Goal: Task Accomplishment & Management: Manage account settings

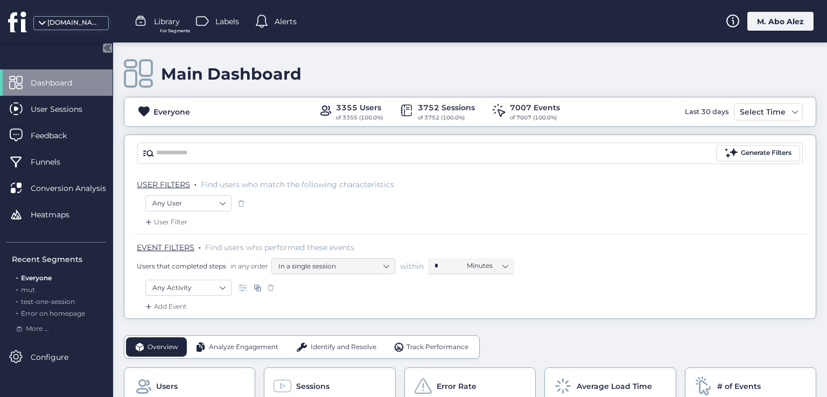
click at [438, 18] on div "M. Abo Alez" at bounding box center [781, 21] width 66 height 19
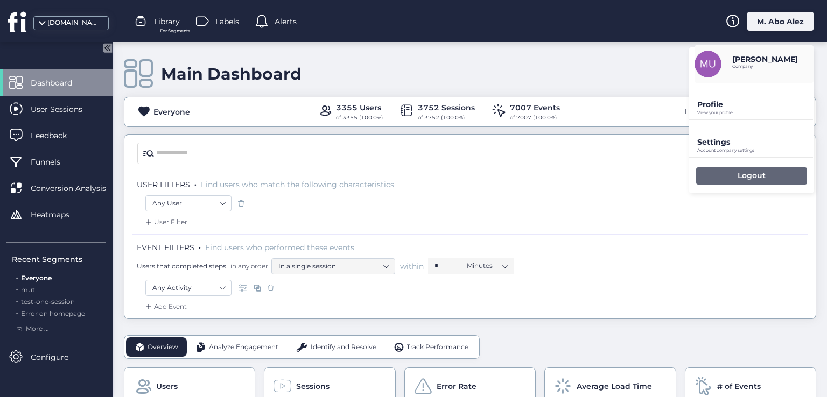
click at [438, 170] on div "Logout" at bounding box center [751, 176] width 111 height 17
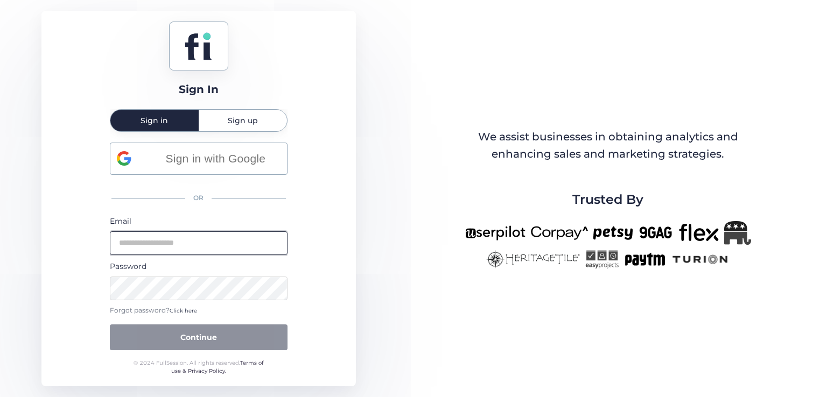
click at [171, 253] on input "email" at bounding box center [199, 244] width 178 height 24
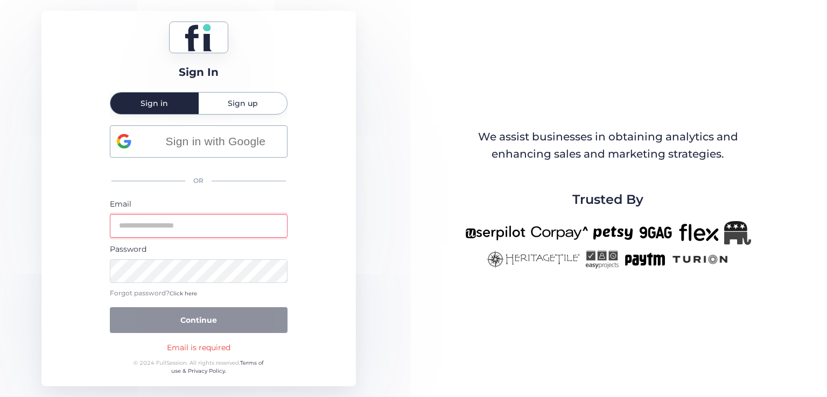
type input "**********"
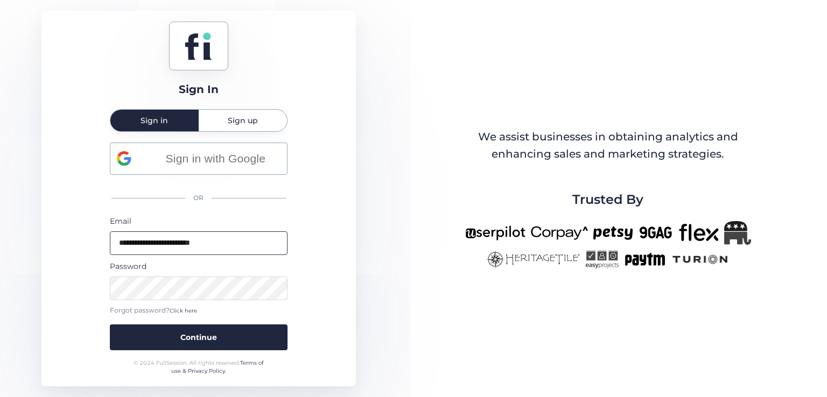
click at [110, 325] on button "Continue" at bounding box center [199, 338] width 178 height 26
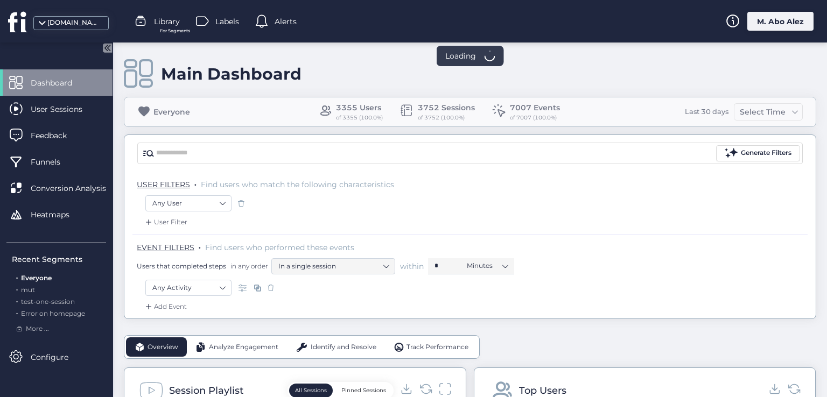
click at [438, 23] on div "M. Abo Alez" at bounding box center [781, 21] width 66 height 19
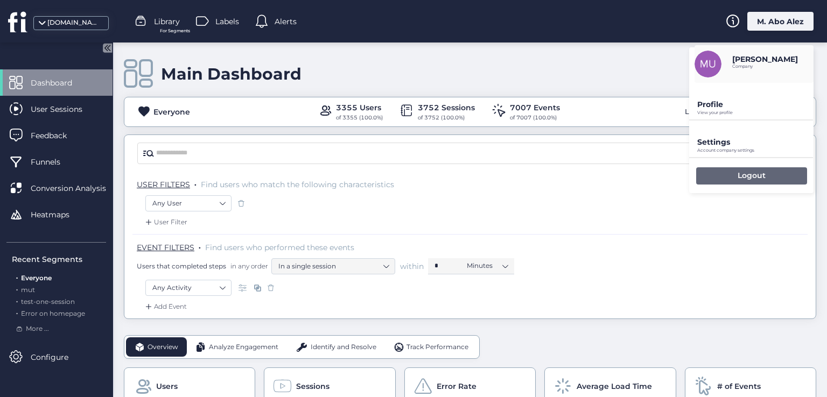
click at [438, 176] on div "Logout" at bounding box center [751, 176] width 111 height 17
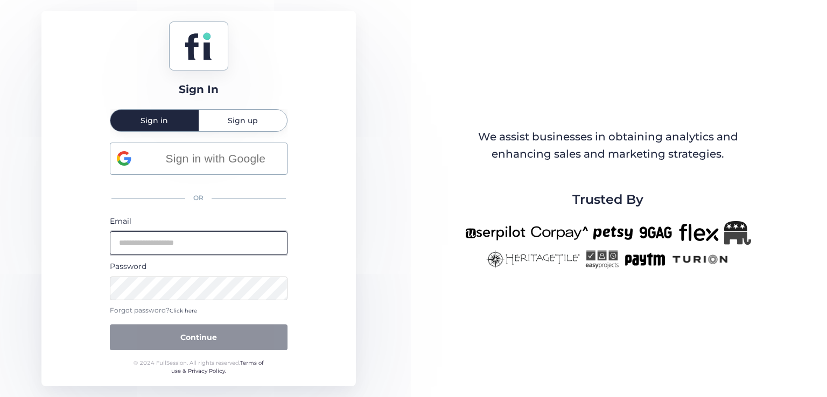
click at [183, 245] on input "email" at bounding box center [199, 244] width 178 height 24
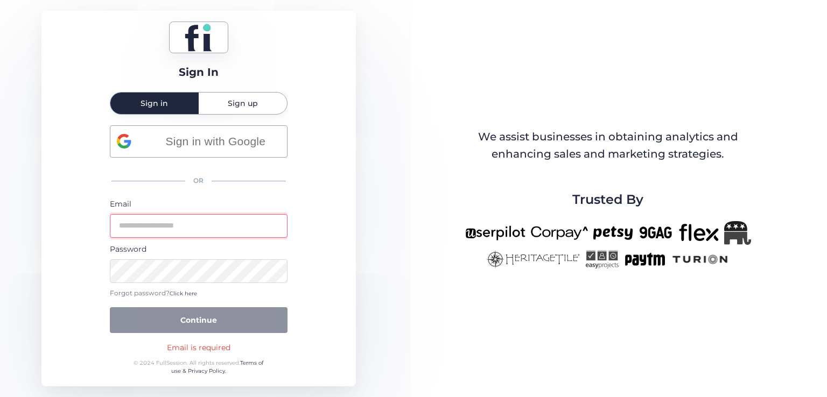
type input "**********"
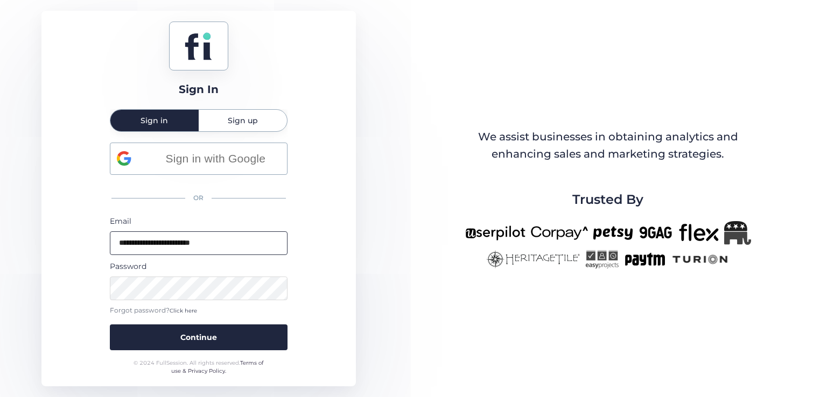
click at [110, 325] on button "Continue" at bounding box center [199, 338] width 178 height 26
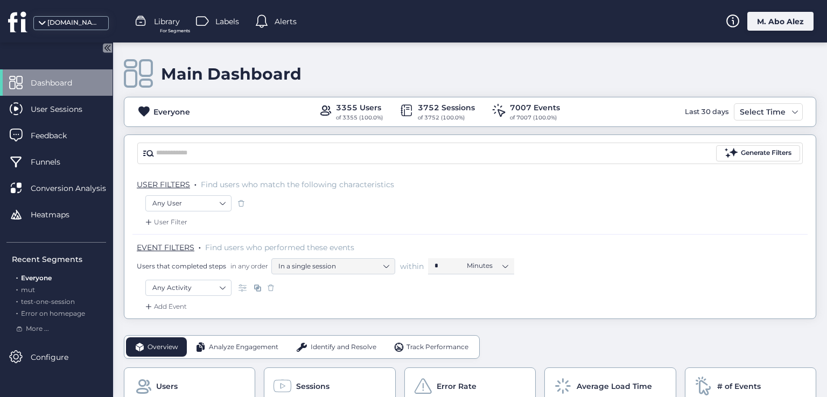
click at [438, 24] on div "M. Abo Alez" at bounding box center [781, 21] width 66 height 19
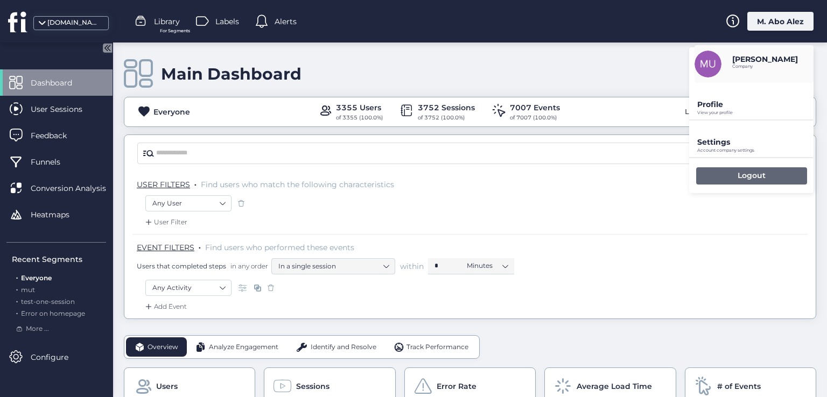
click at [438, 178] on div "Logout" at bounding box center [751, 176] width 111 height 17
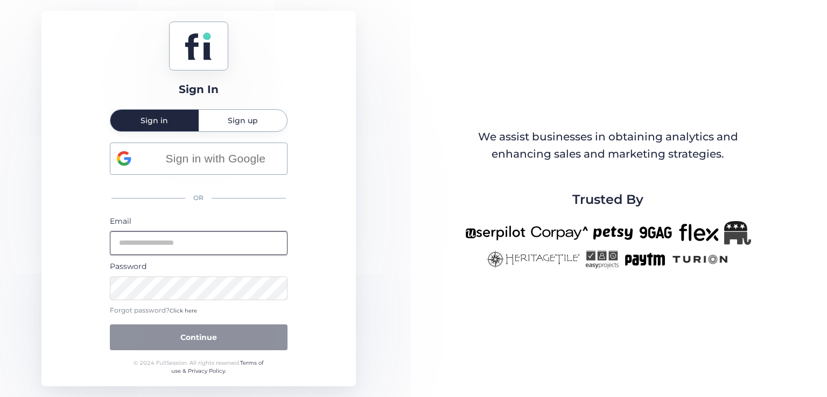
click at [178, 241] on input "email" at bounding box center [199, 244] width 178 height 24
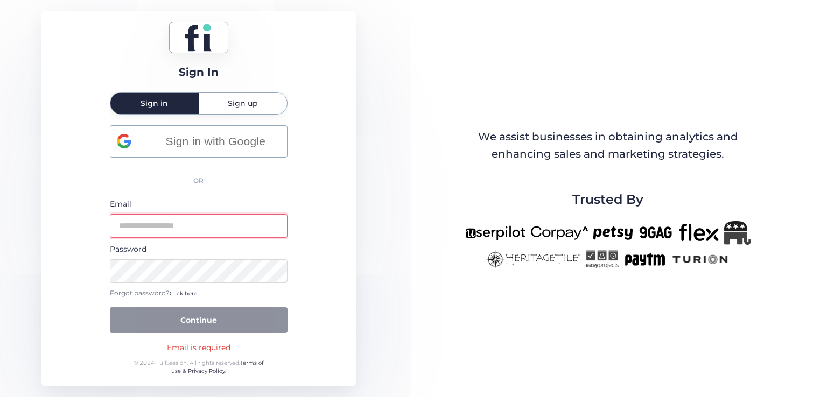
type input "**********"
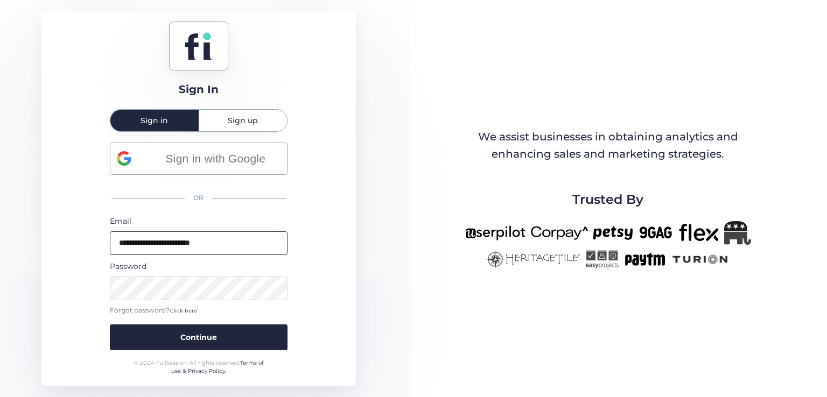
click at [110, 325] on button "Continue" at bounding box center [199, 338] width 178 height 26
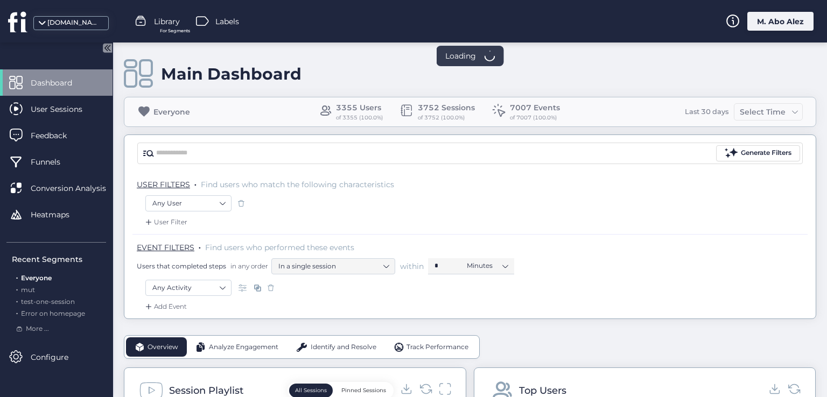
click at [438, 24] on div "M. Abo Alez" at bounding box center [781, 21] width 66 height 19
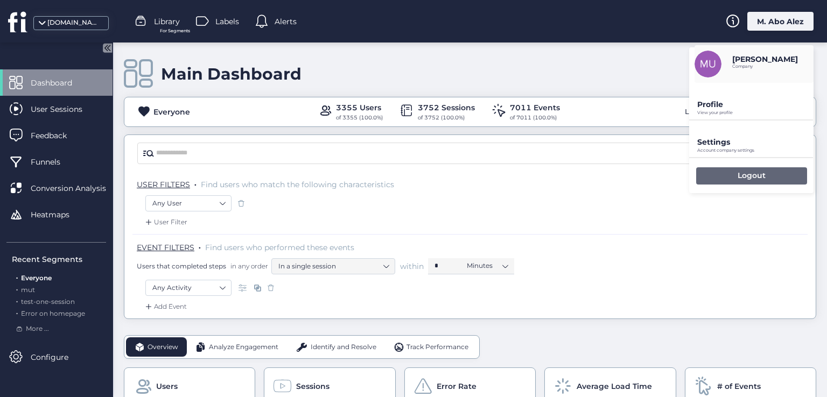
click at [438, 173] on p "Logout" at bounding box center [752, 176] width 28 height 10
